Goal: Task Accomplishment & Management: Complete application form

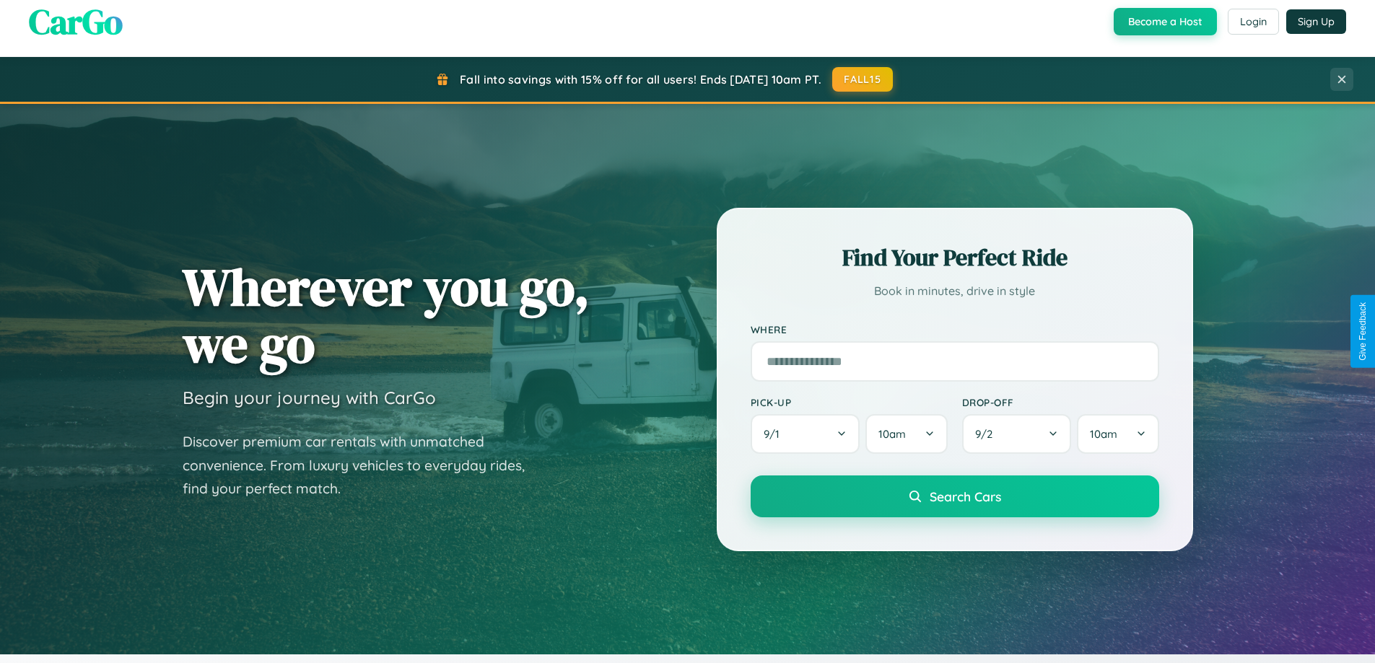
scroll to position [622, 0]
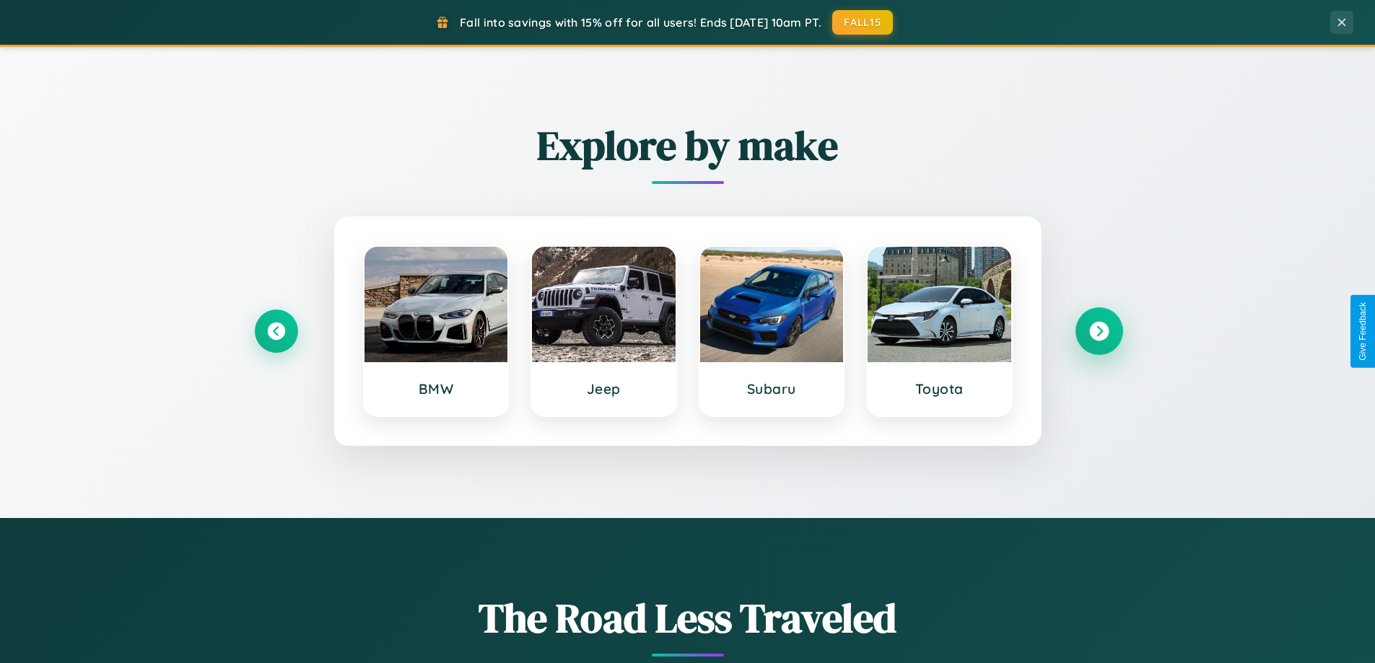
click at [1099, 331] on icon at bounding box center [1098, 331] width 19 height 19
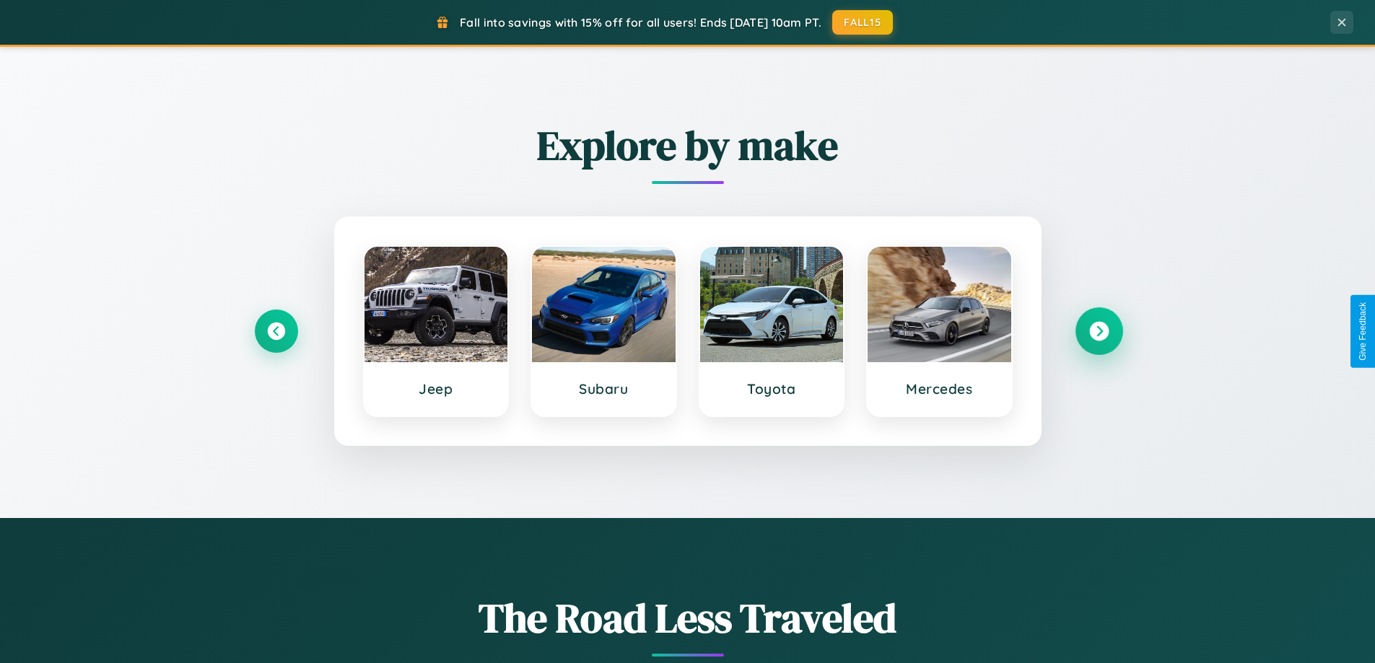
click at [1099, 331] on icon at bounding box center [1098, 331] width 19 height 19
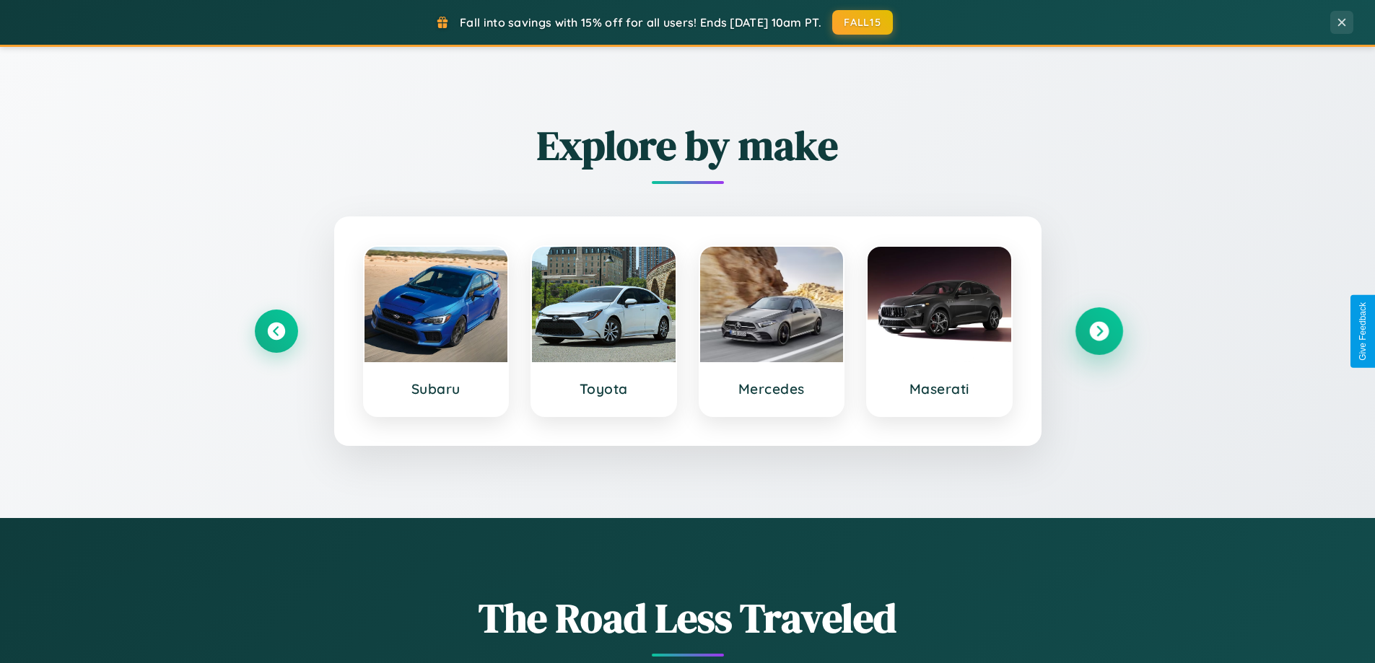
click at [1099, 331] on icon at bounding box center [1098, 331] width 19 height 19
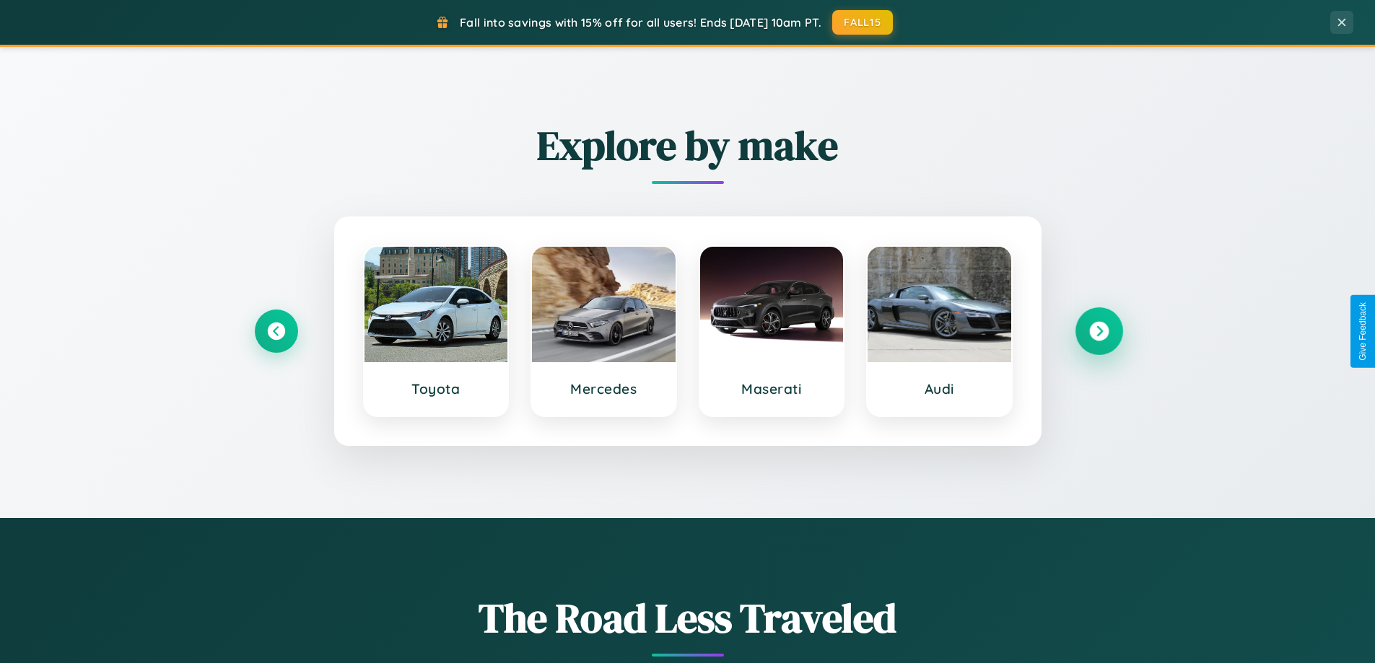
click at [1099, 331] on icon at bounding box center [1098, 331] width 19 height 19
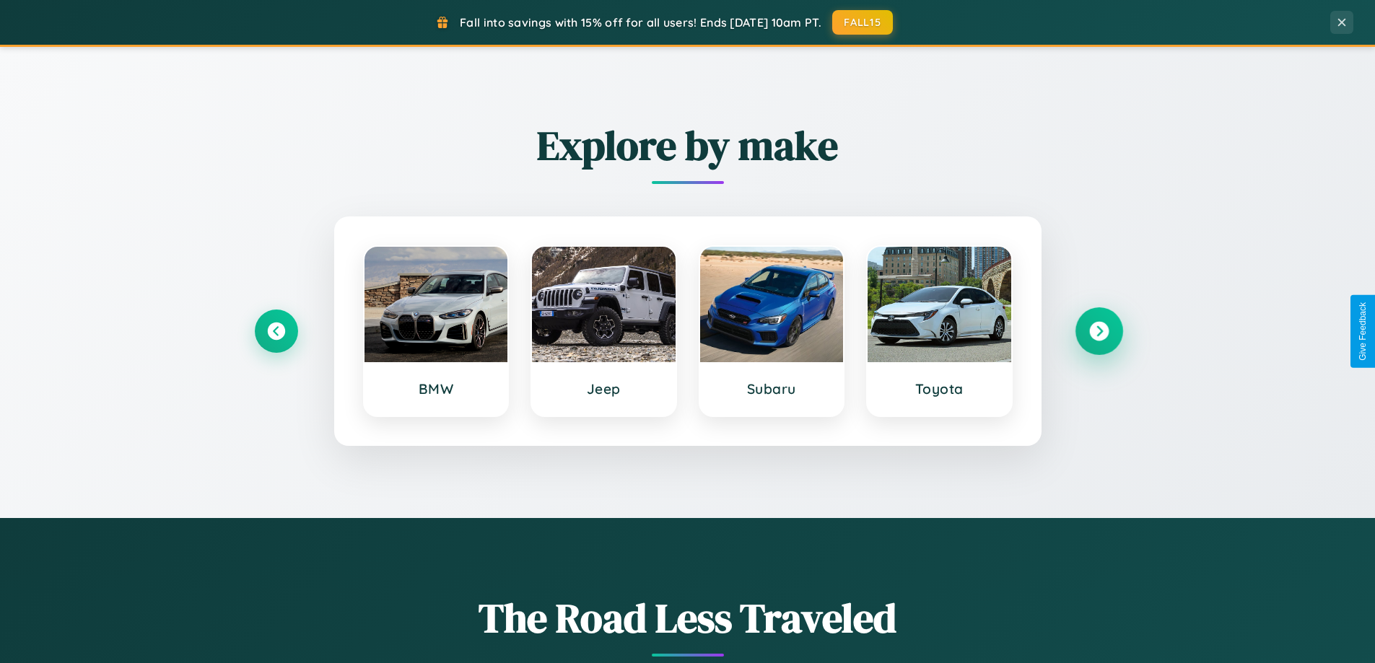
click at [1099, 331] on icon at bounding box center [1098, 331] width 19 height 19
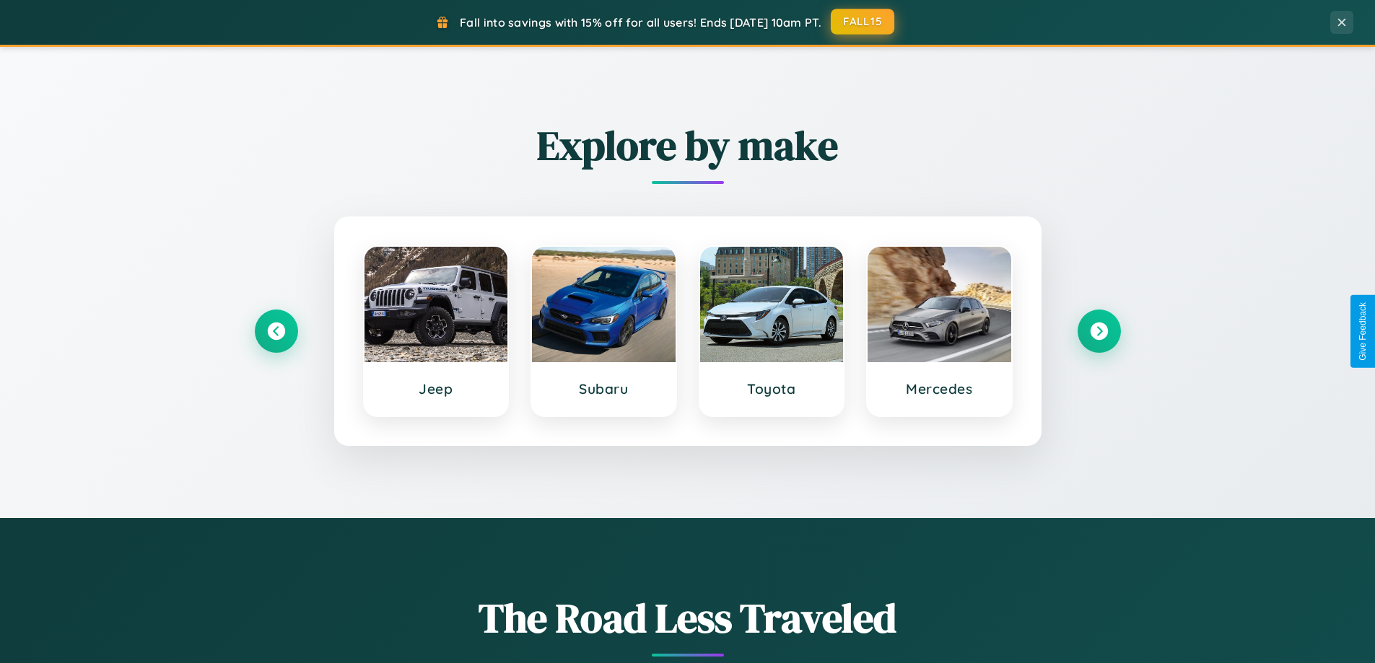
click at [863, 22] on button "FALL15" at bounding box center [863, 22] width 64 height 26
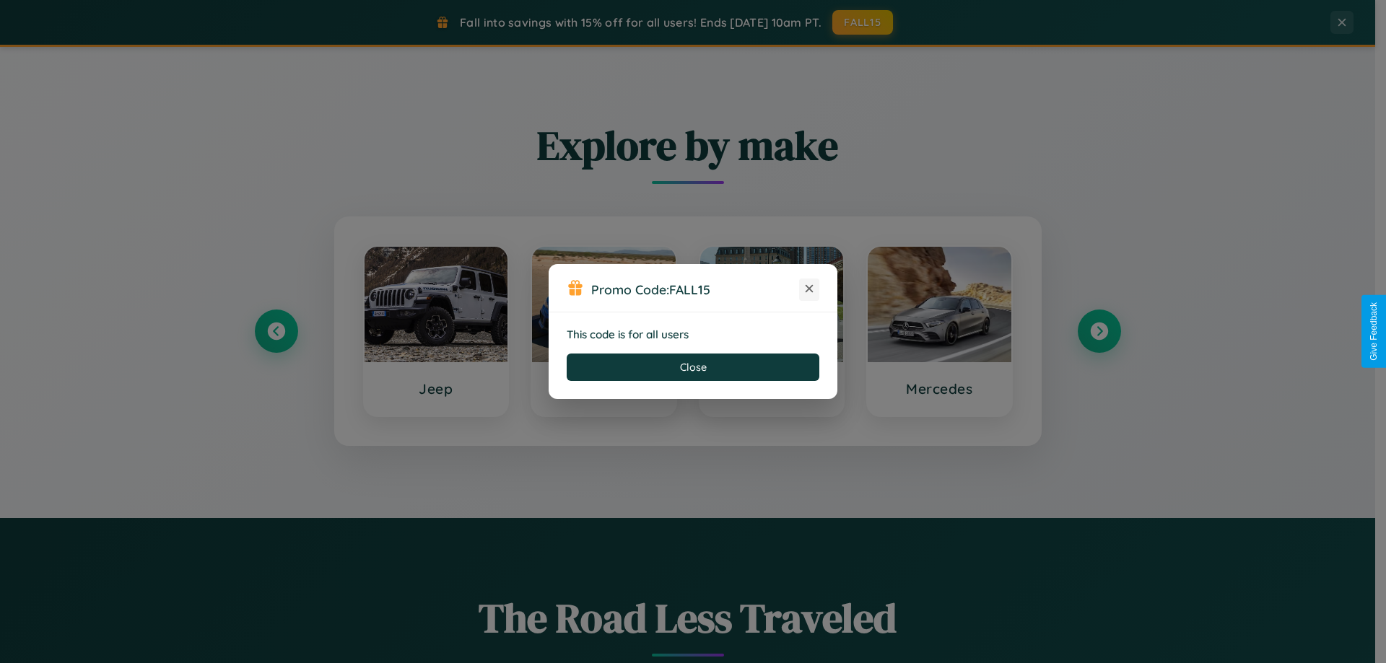
click at [809, 289] on icon at bounding box center [809, 289] width 14 height 14
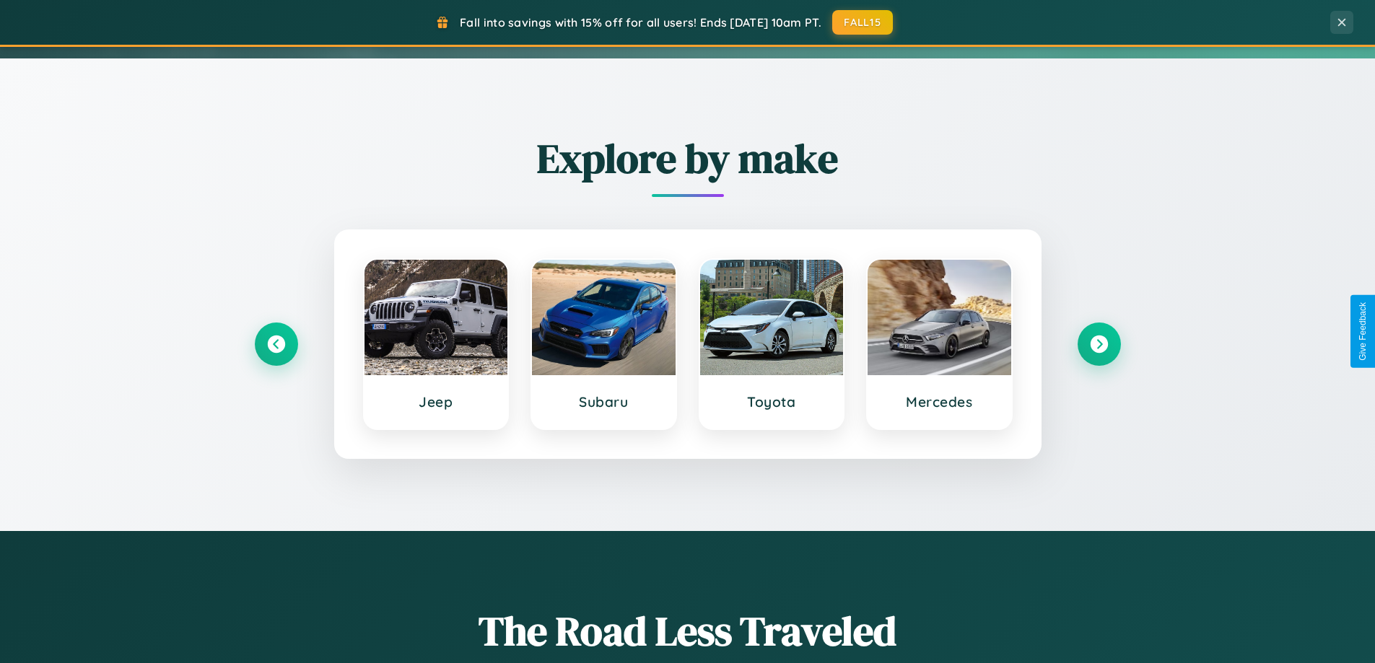
scroll to position [0, 0]
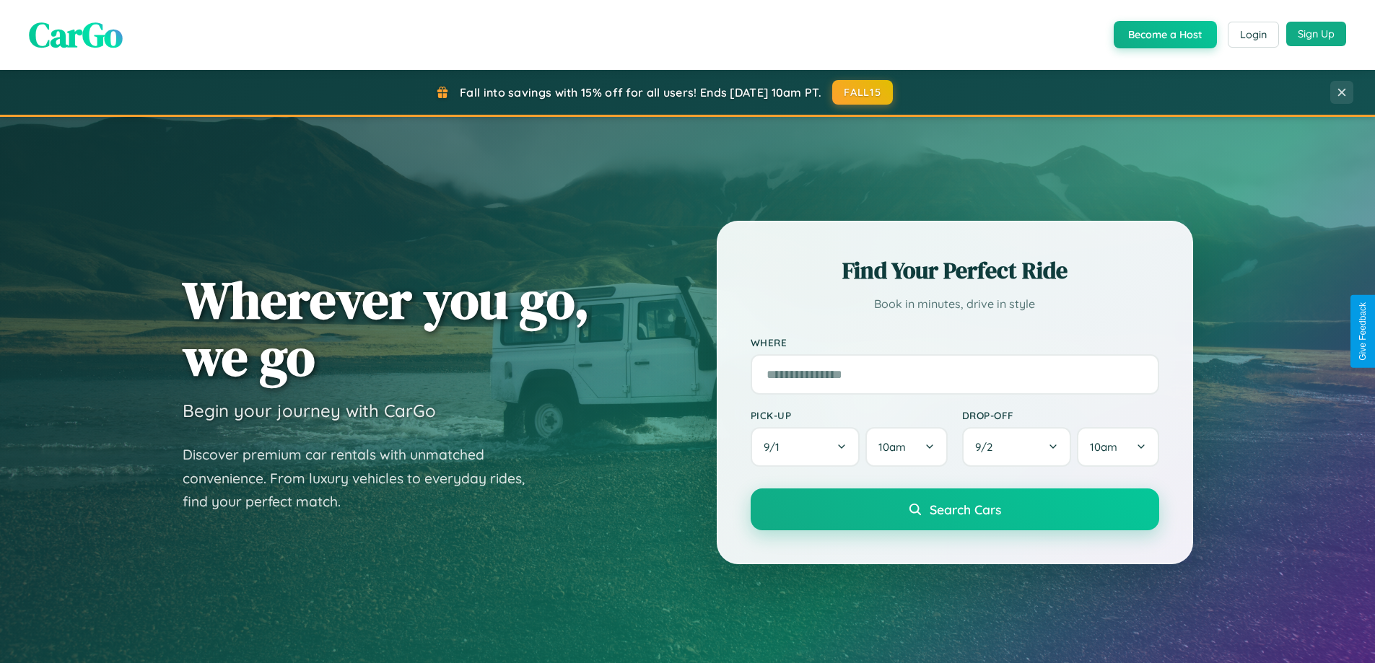
click at [1316, 35] on button "Sign Up" at bounding box center [1316, 34] width 60 height 25
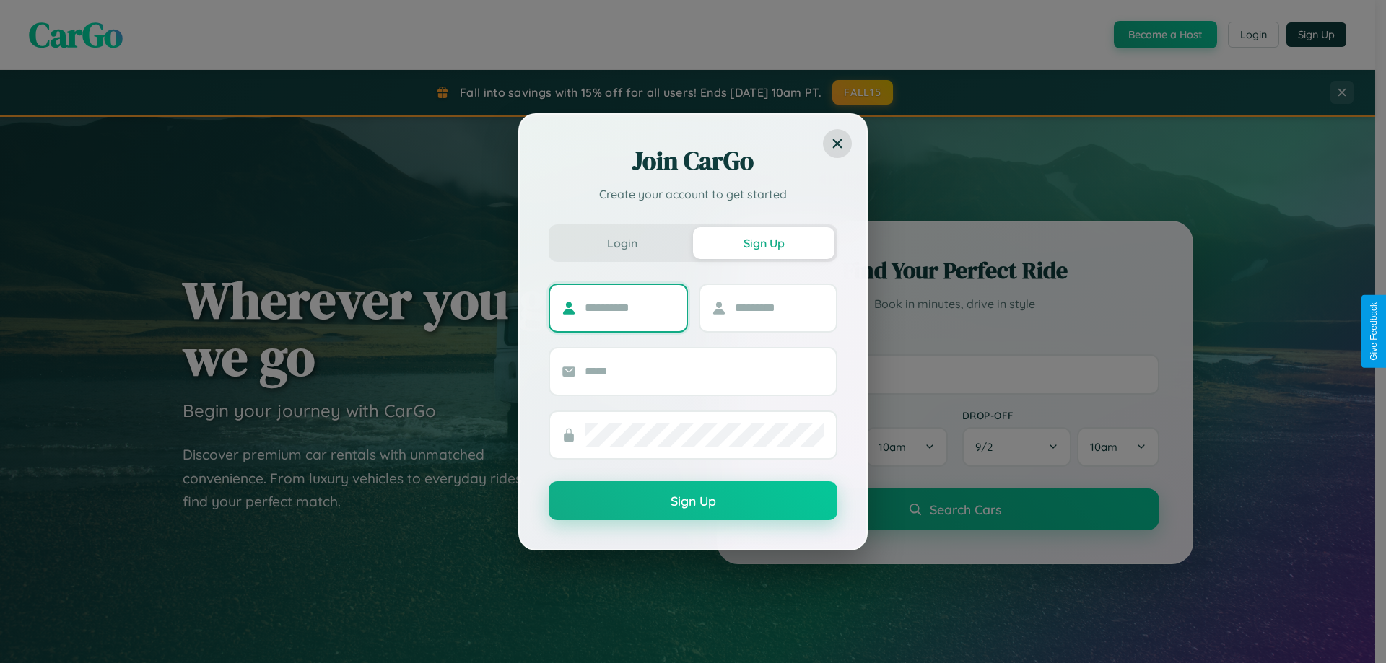
click at [630, 308] on input "text" at bounding box center [630, 308] width 90 height 23
type input "******"
click at [779, 308] on input "text" at bounding box center [780, 308] width 90 height 23
type input "******"
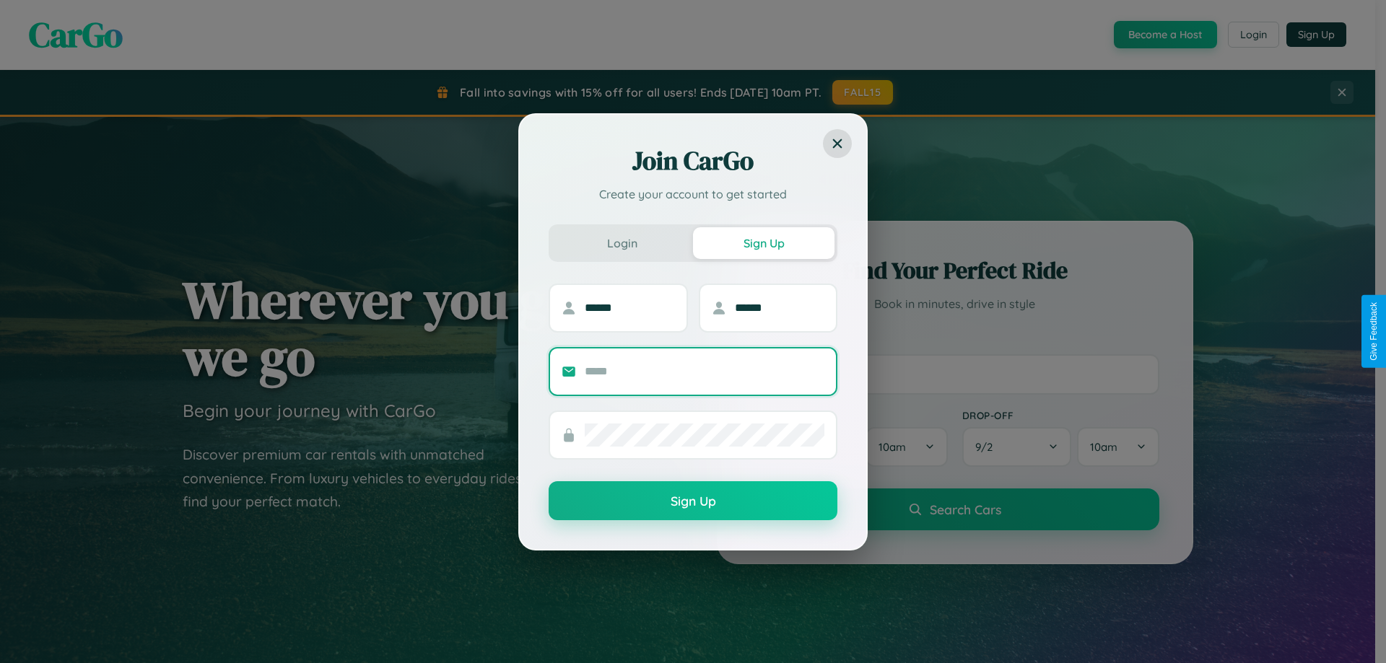
click at [705, 371] on input "text" at bounding box center [705, 371] width 240 height 23
type input "**********"
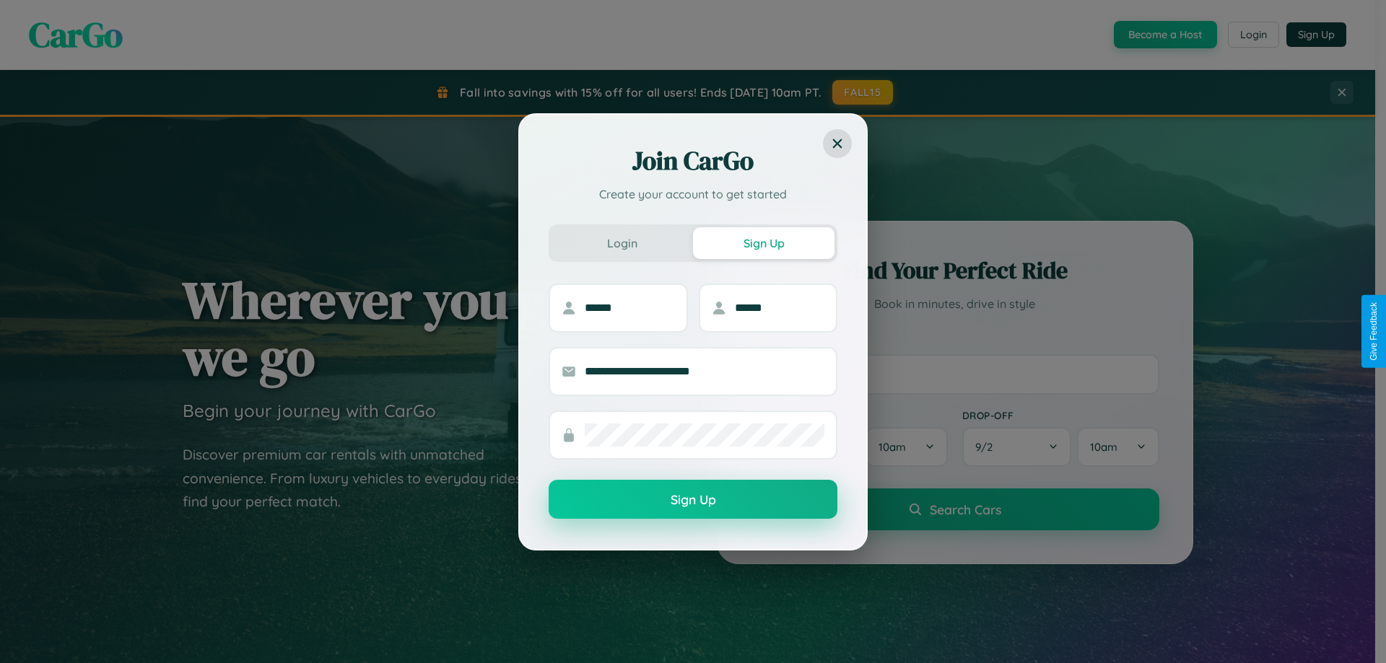
click at [693, 500] on button "Sign Up" at bounding box center [693, 499] width 289 height 39
